Goal: Navigation & Orientation: Find specific page/section

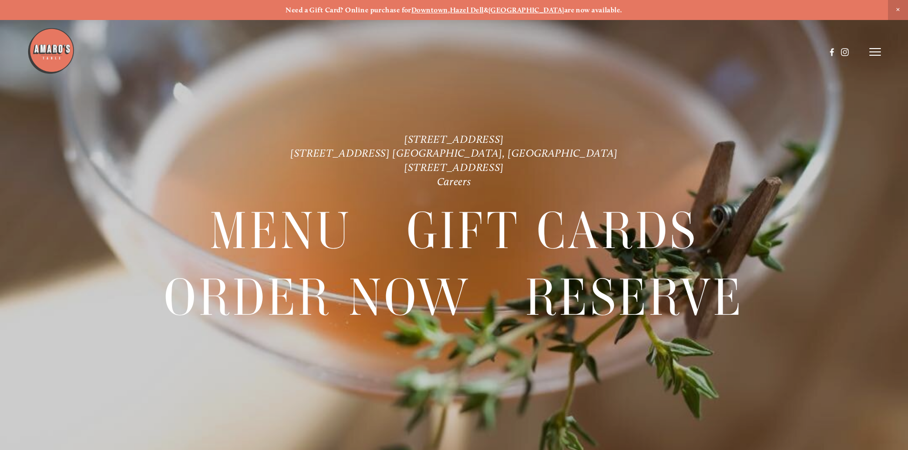
click at [880, 54] on icon at bounding box center [874, 52] width 11 height 9
click at [666, 53] on span "Menu" at bounding box center [675, 51] width 20 height 9
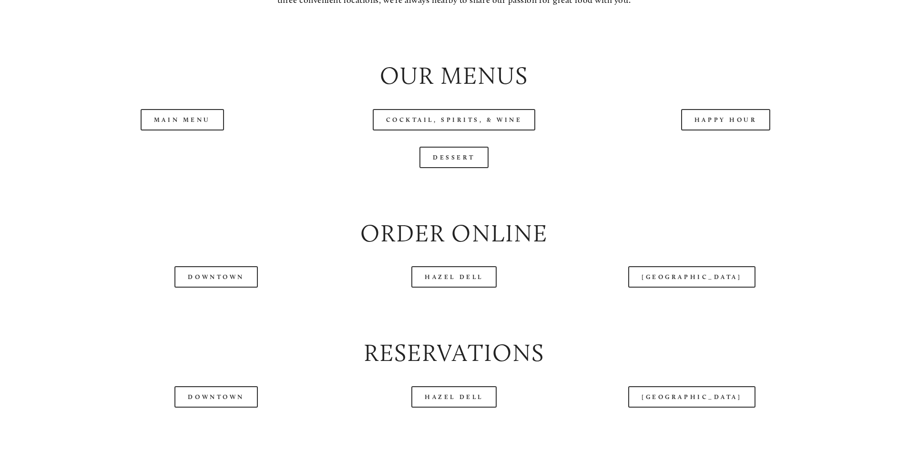
scroll to position [1072, 0]
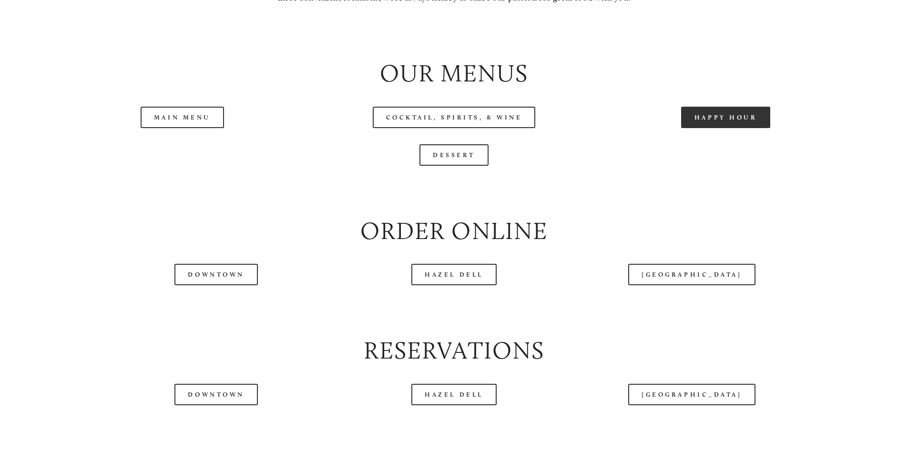
click at [714, 128] on link "Happy Hour" at bounding box center [726, 117] width 90 height 21
click at [181, 128] on link "Main Menu" at bounding box center [182, 117] width 83 height 21
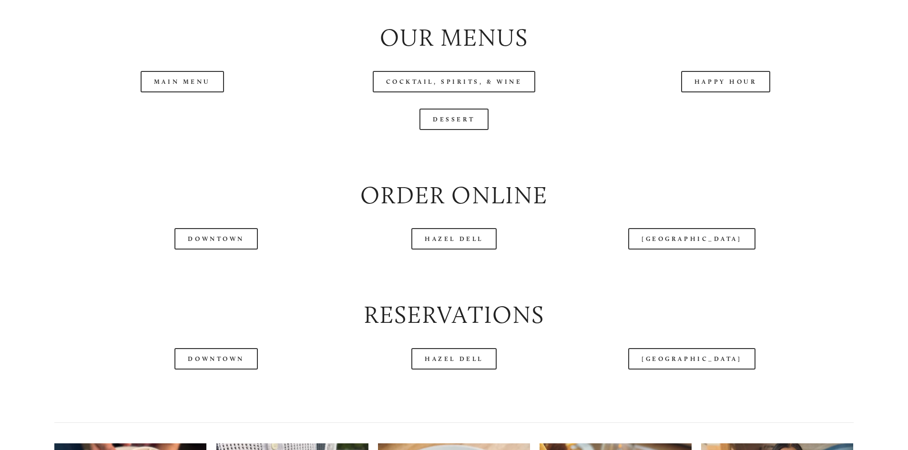
scroll to position [1120, 0]
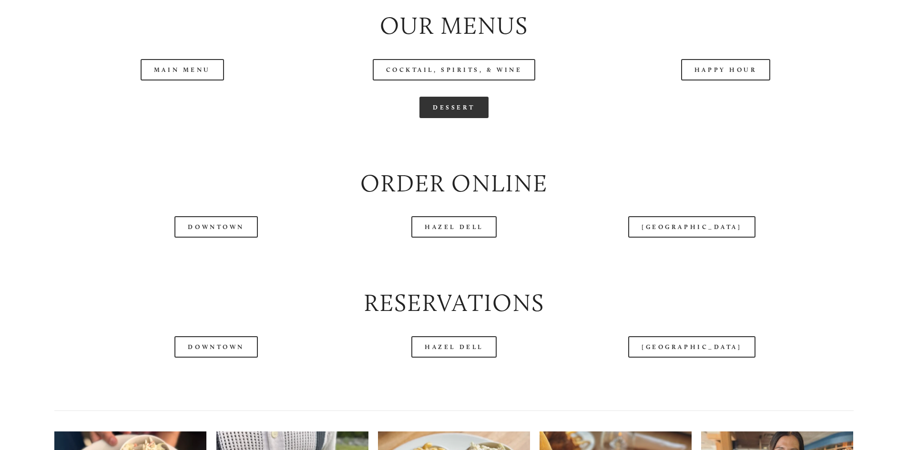
click at [443, 118] on link "Dessert" at bounding box center [453, 107] width 69 height 21
click at [161, 81] on link "Main Menu" at bounding box center [182, 69] width 83 height 21
click at [694, 81] on link "Happy Hour" at bounding box center [726, 69] width 90 height 21
